Goal: Transaction & Acquisition: Book appointment/travel/reservation

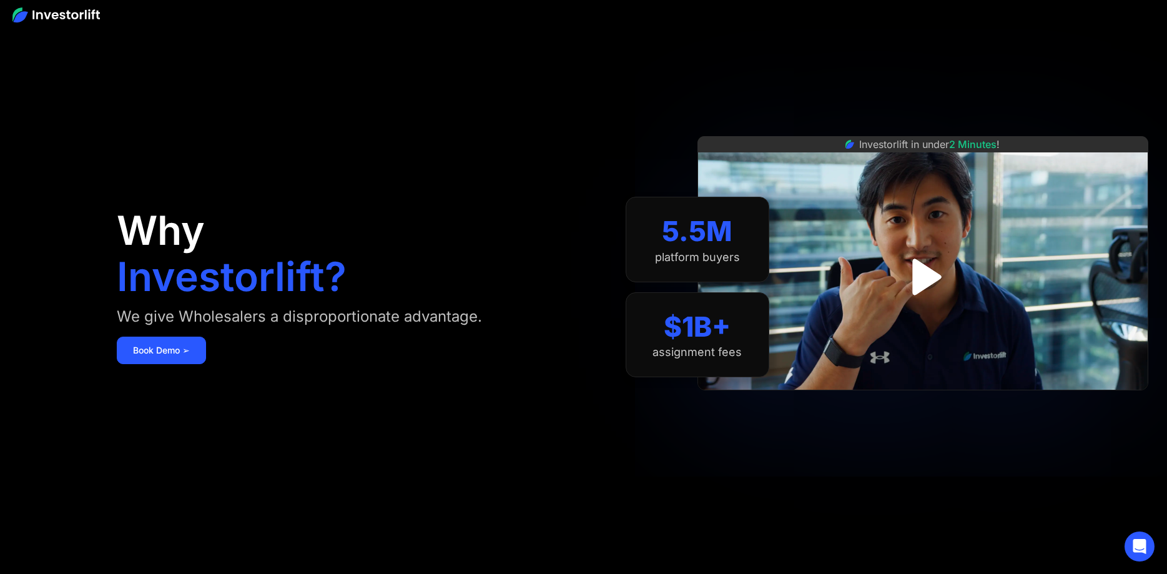
click at [924, 279] on img "open lightbox" at bounding box center [923, 277] width 66 height 66
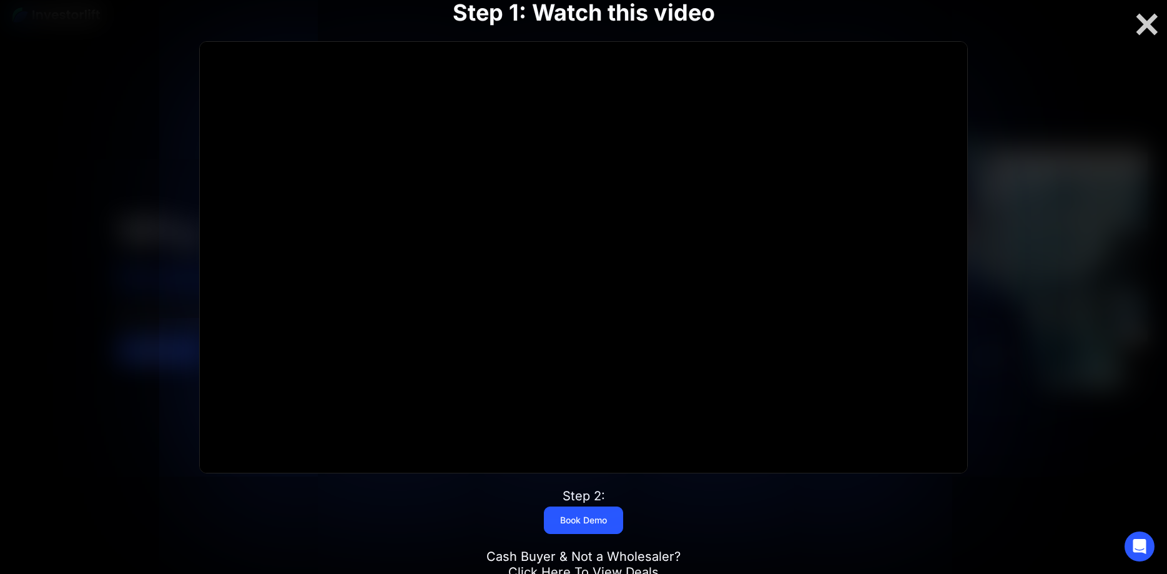
click at [1140, 30] on div at bounding box center [1147, 24] width 40 height 26
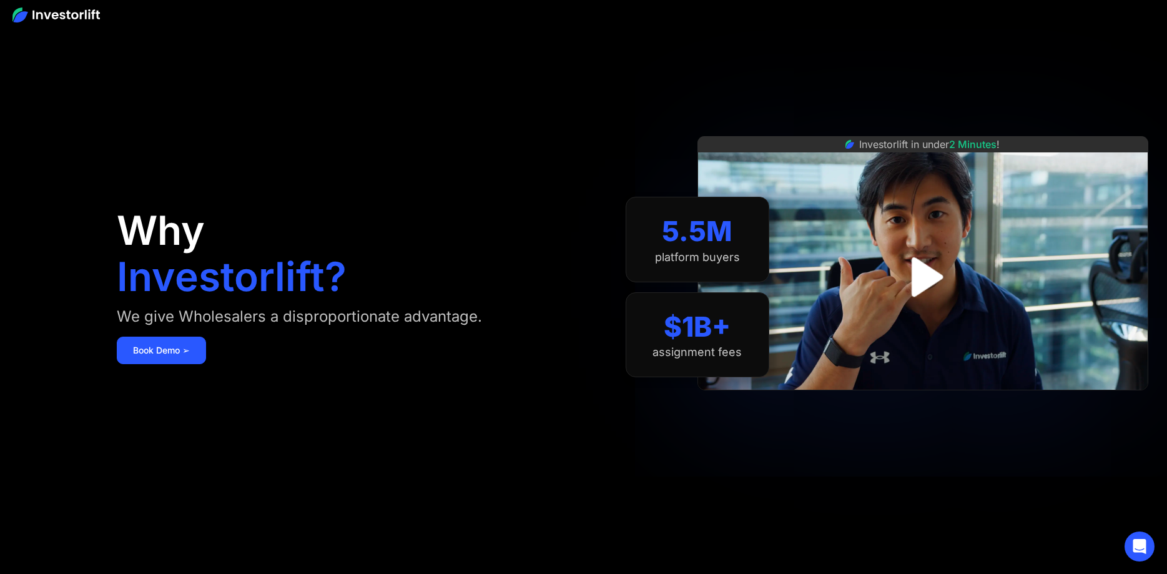
click at [61, 13] on img at bounding box center [55, 14] width 87 height 15
click at [1134, 541] on icon "Open Intercom Messenger" at bounding box center [1140, 546] width 16 height 16
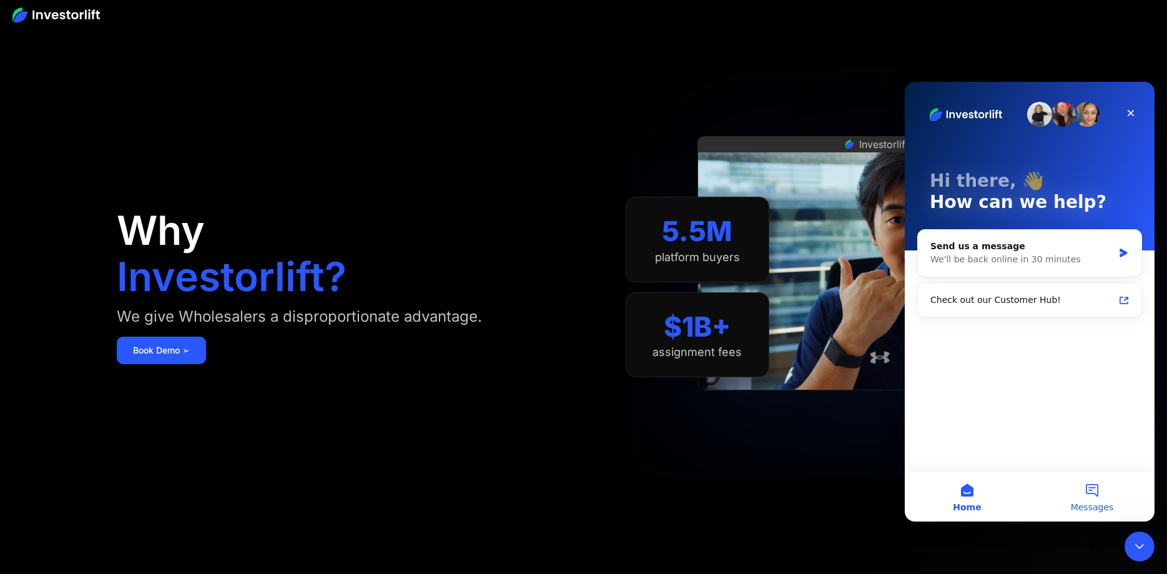
click at [1087, 485] on button "Messages" at bounding box center [1092, 497] width 125 height 50
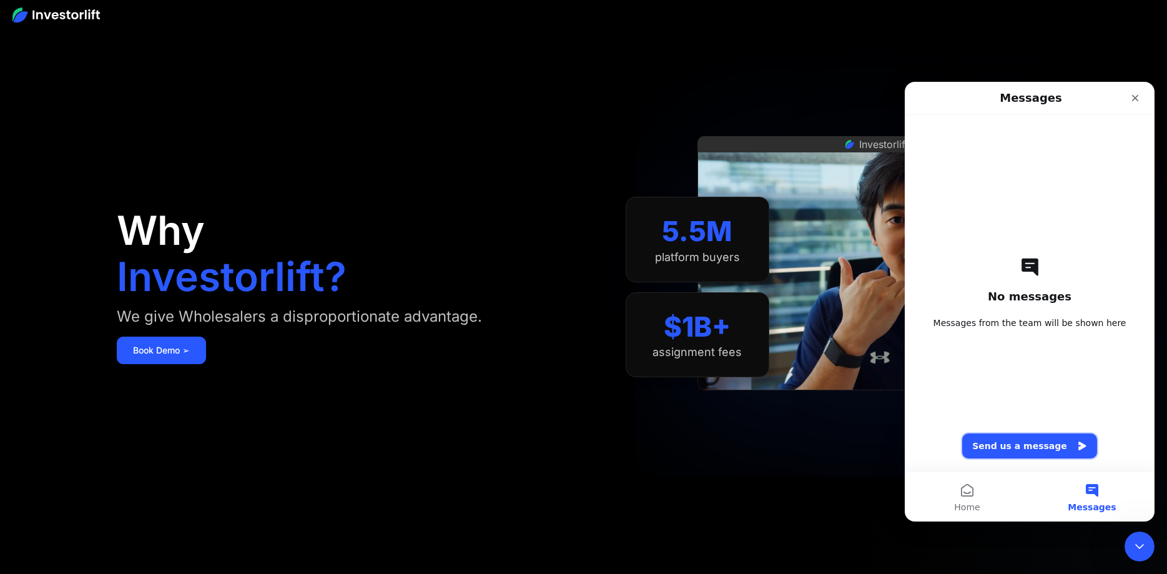
click at [1024, 443] on button "Send us a message" at bounding box center [1029, 445] width 135 height 25
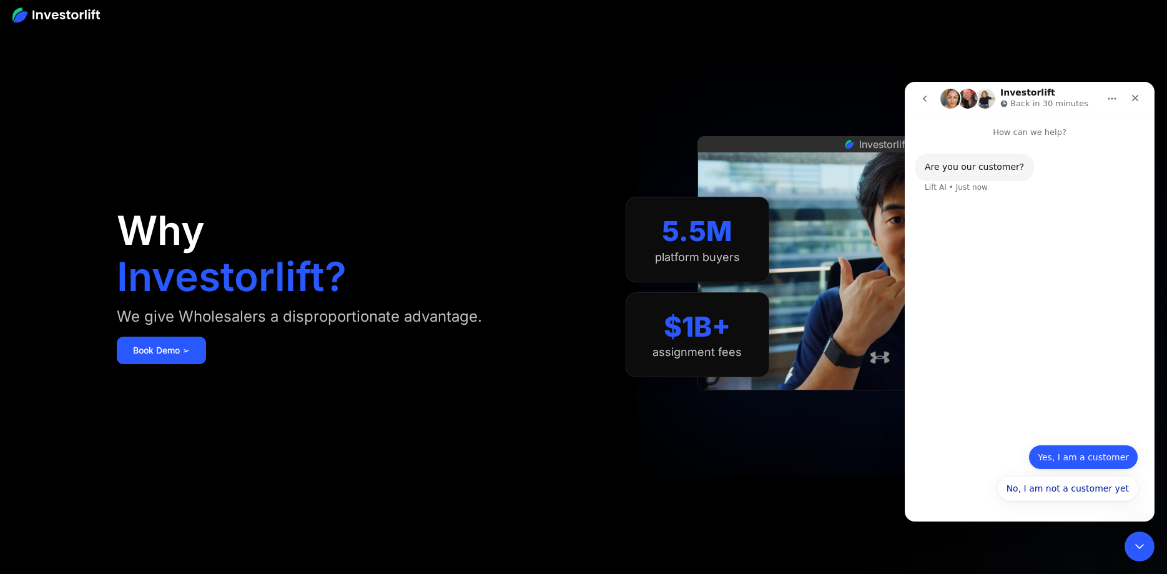
click at [1061, 459] on button "Yes, I am a customer" at bounding box center [1084, 457] width 110 height 25
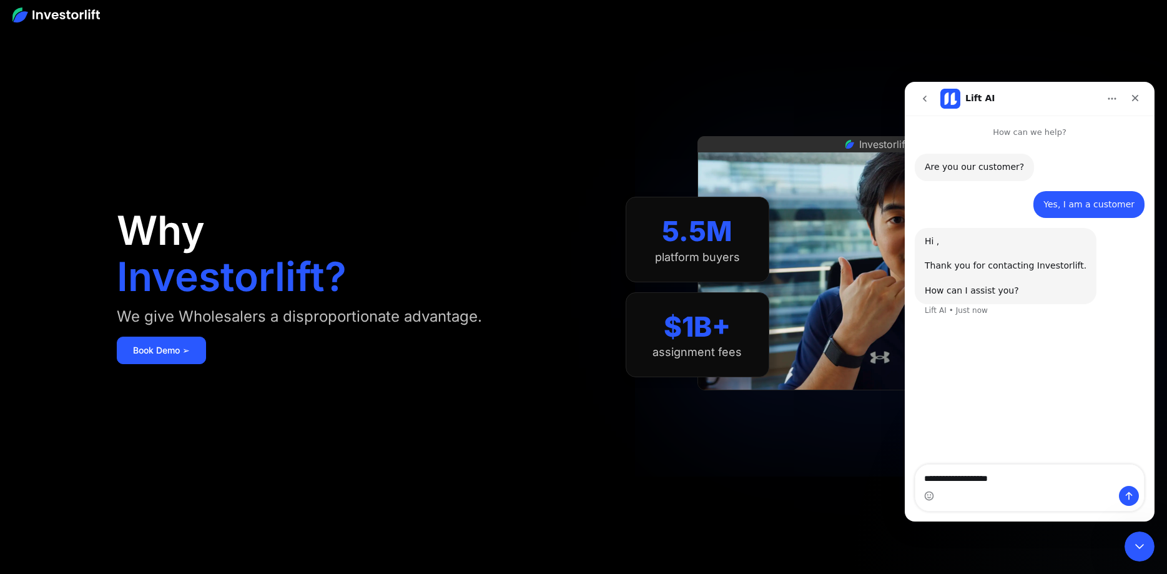
type textarea "**********"
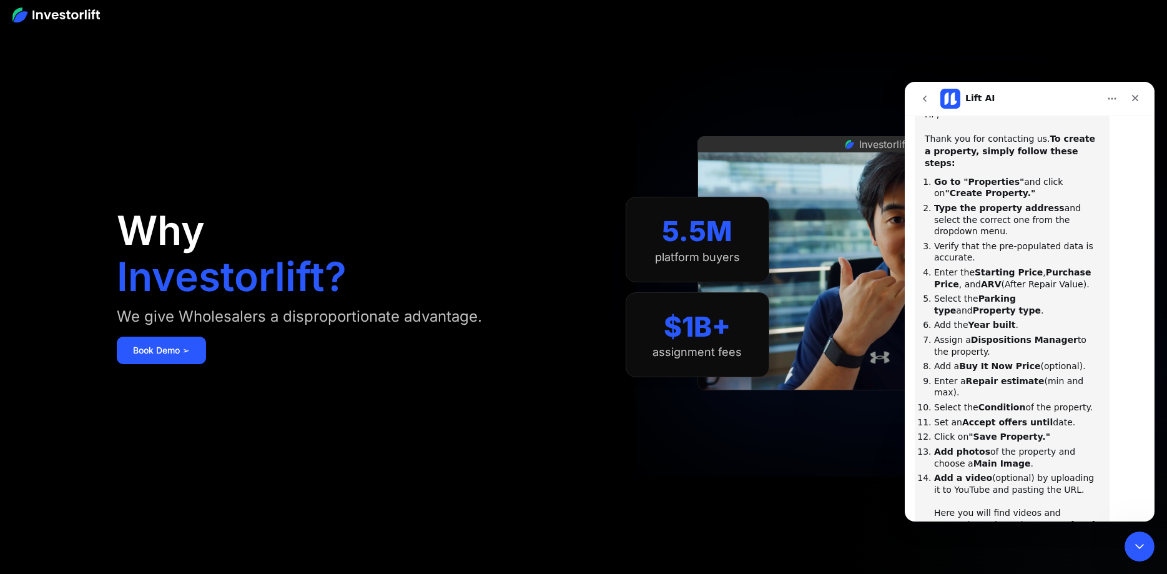
scroll to position [253, 0]
click at [1013, 517] on link "https://community.investorlift.com/getting-started-14/post-your-first-deal-like…" at bounding box center [1014, 528] width 161 height 22
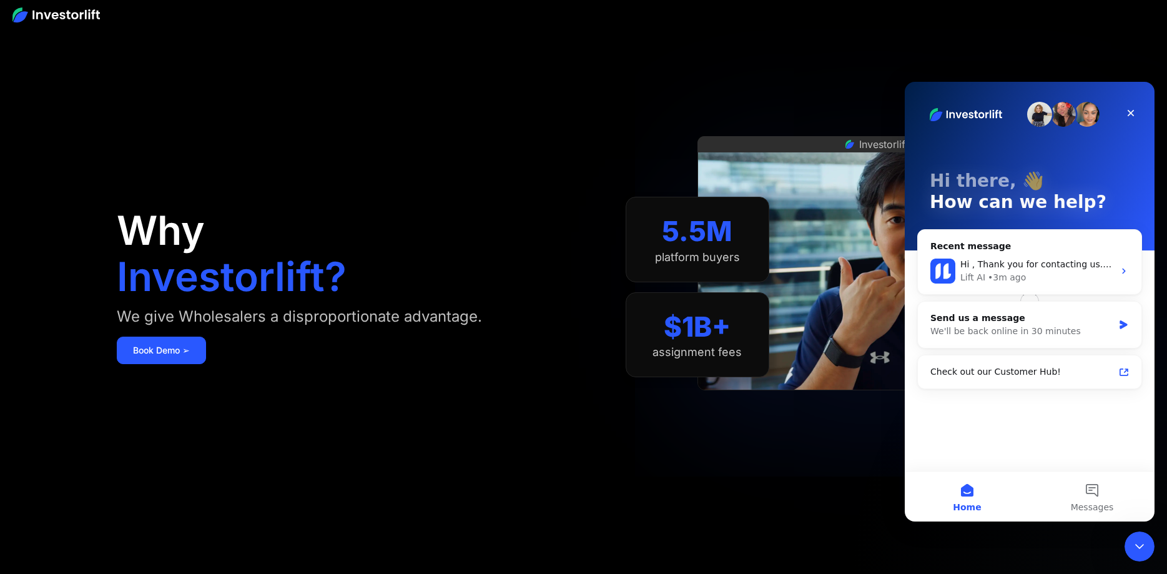
scroll to position [0, 0]
click at [1132, 110] on icon "Close" at bounding box center [1131, 113] width 10 height 10
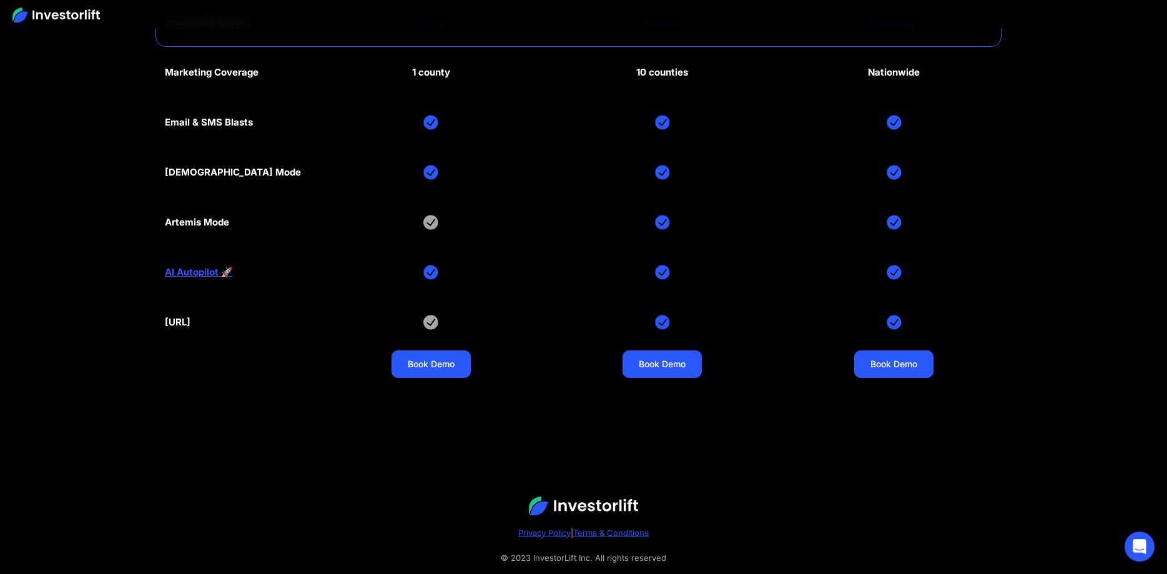
scroll to position [6472, 0]
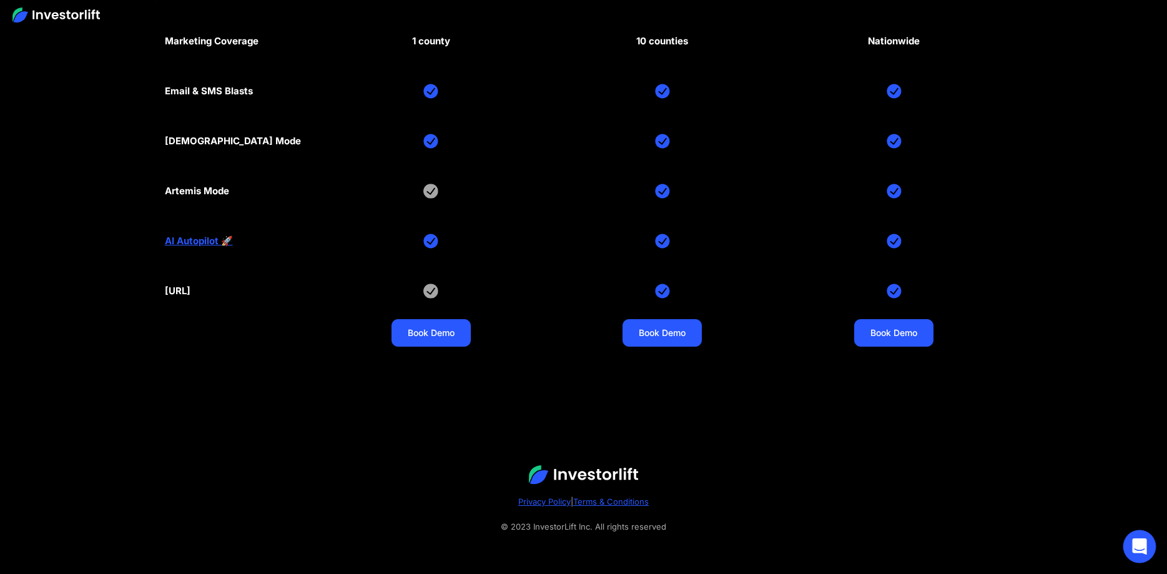
click at [1137, 549] on icon "Open Intercom Messenger" at bounding box center [1140, 546] width 16 height 16
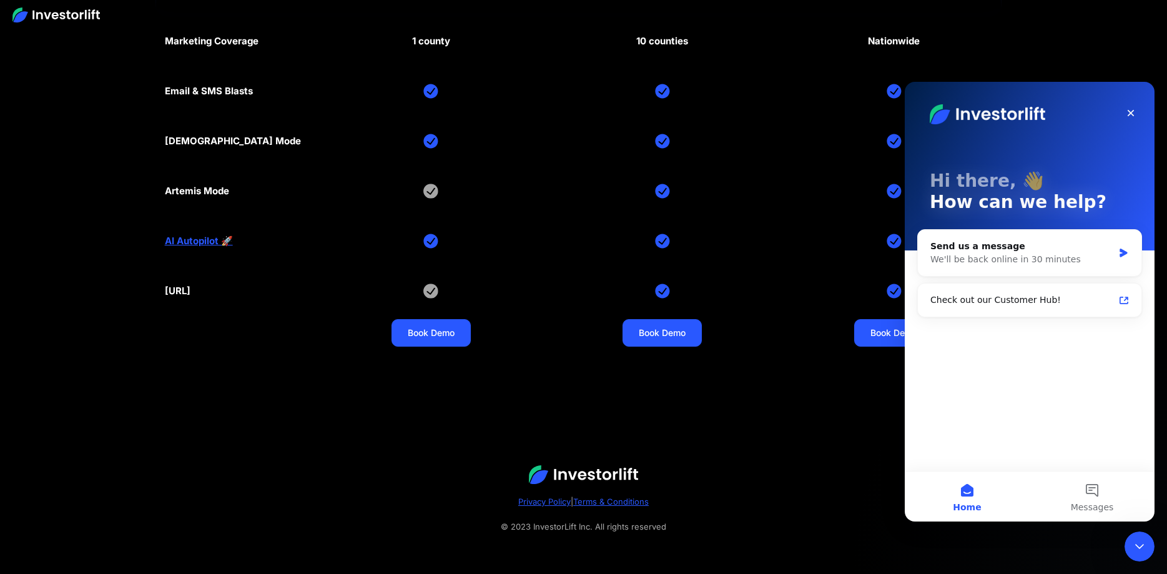
scroll to position [0, 0]
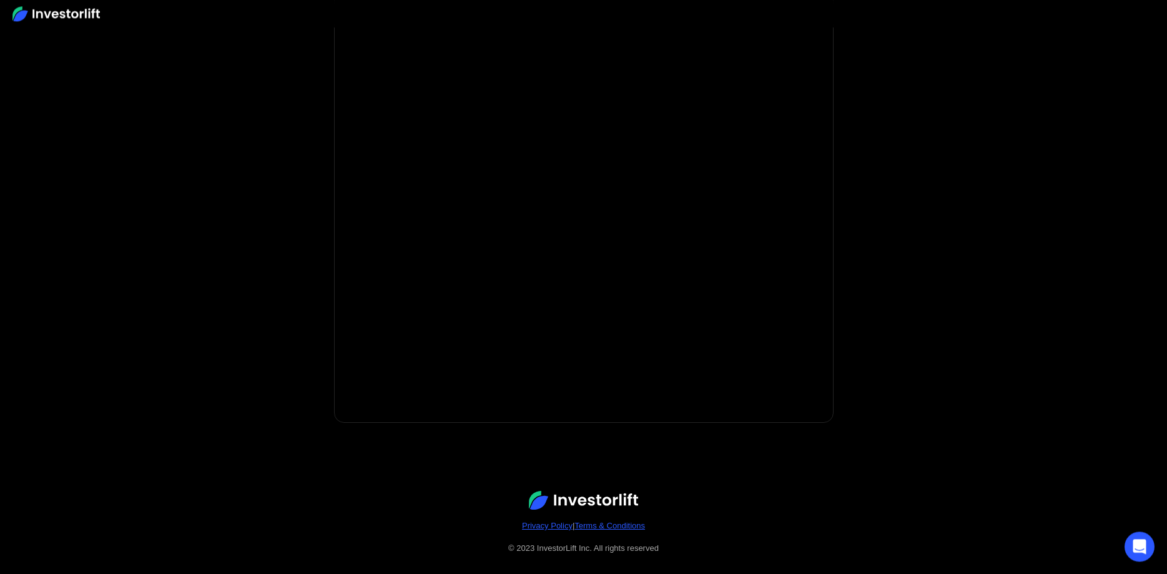
scroll to position [174, 0]
